Goal: Task Accomplishment & Management: Manage account settings

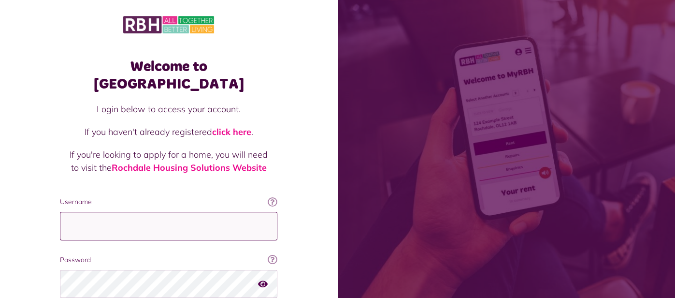
type input "**********"
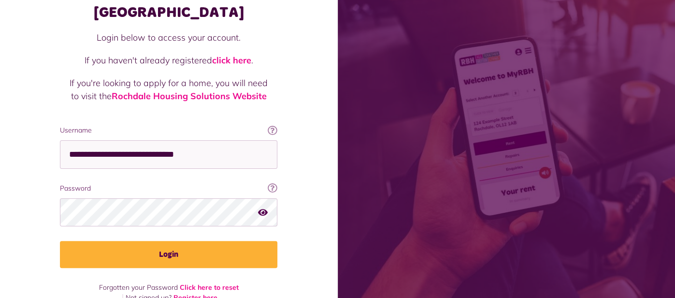
scroll to position [73, 0]
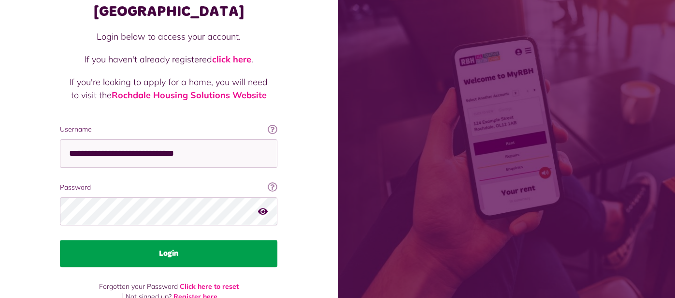
click at [160, 240] on button "Login" at bounding box center [169, 253] width 218 height 27
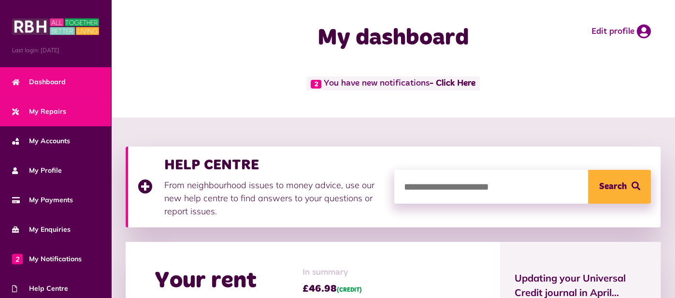
click at [17, 111] on icon at bounding box center [15, 111] width 7 height 7
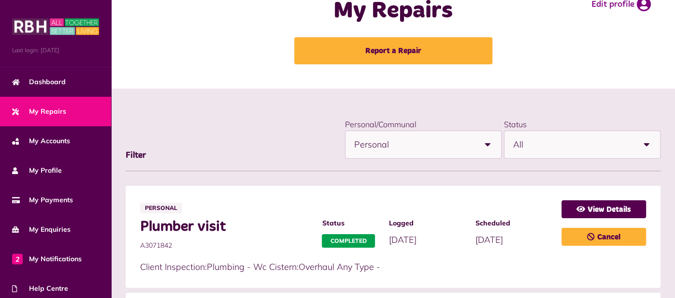
scroll to position [27, 0]
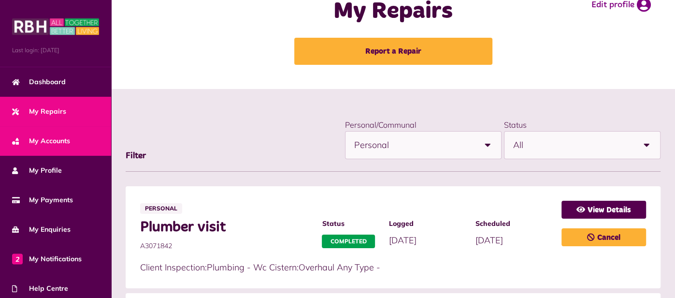
click at [66, 139] on span "My Accounts" at bounding box center [41, 141] width 58 height 10
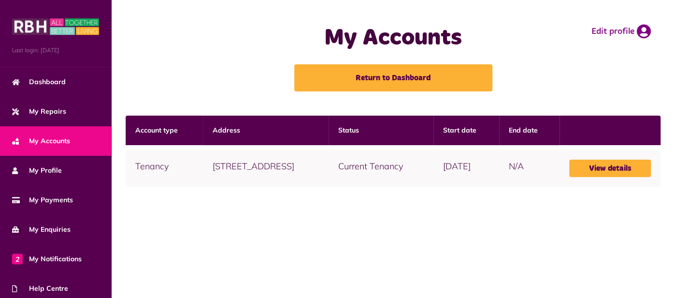
click at [65, 139] on span "My Accounts" at bounding box center [41, 141] width 58 height 10
click at [601, 160] on link "View details" at bounding box center [611, 168] width 82 height 17
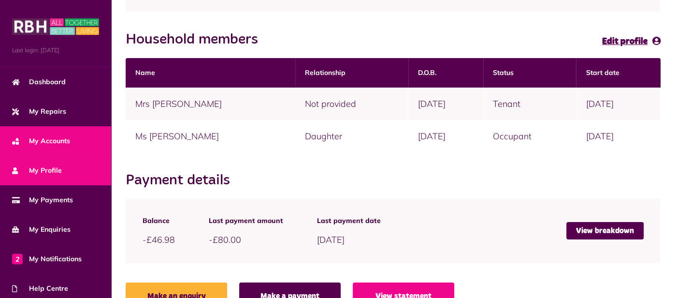
scroll to position [195, 0]
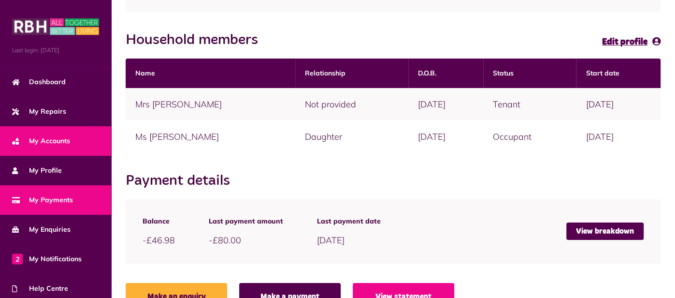
click at [52, 195] on span "My Payments" at bounding box center [42, 200] width 61 height 10
